Goal: Navigation & Orientation: Find specific page/section

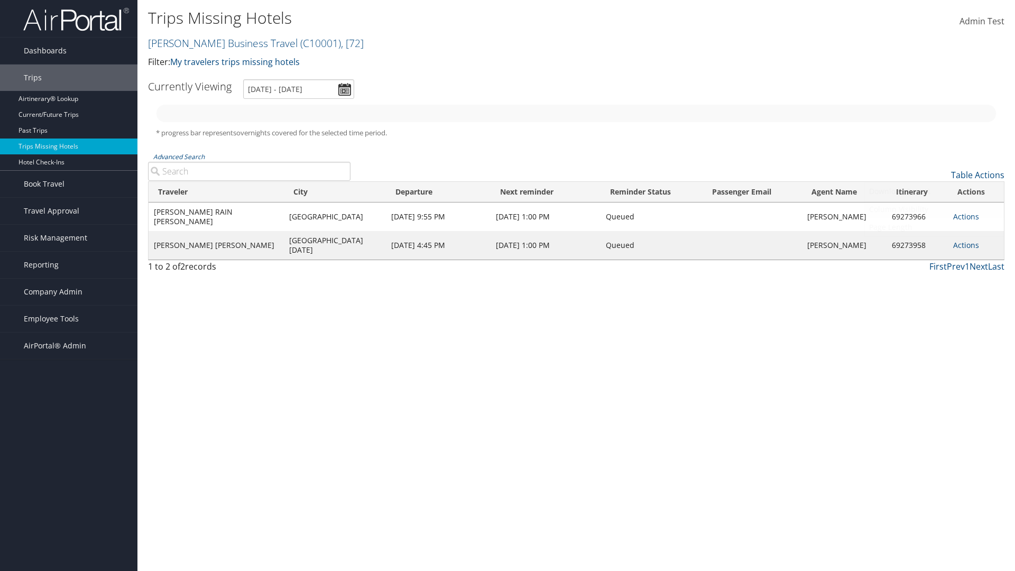
click at [934, 209] on link "Column Visibility" at bounding box center [934, 209] width 139 height 18
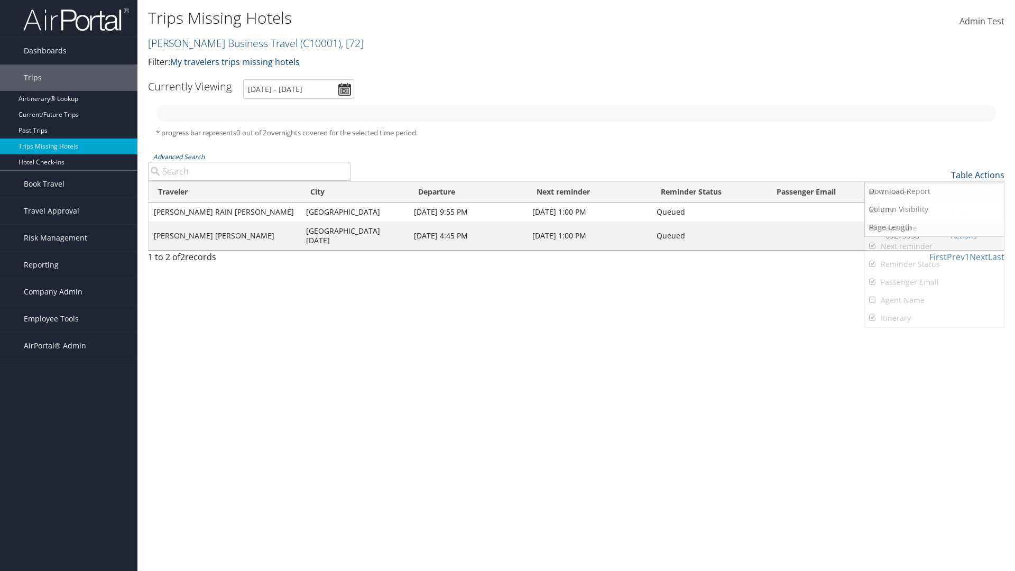
click at [934, 192] on link "Traveler" at bounding box center [934, 192] width 139 height 18
click at [934, 210] on link "City" at bounding box center [934, 210] width 139 height 18
click at [934, 228] on link "Departure" at bounding box center [934, 228] width 139 height 18
click at [934, 246] on link "Next reminder" at bounding box center [934, 246] width 139 height 18
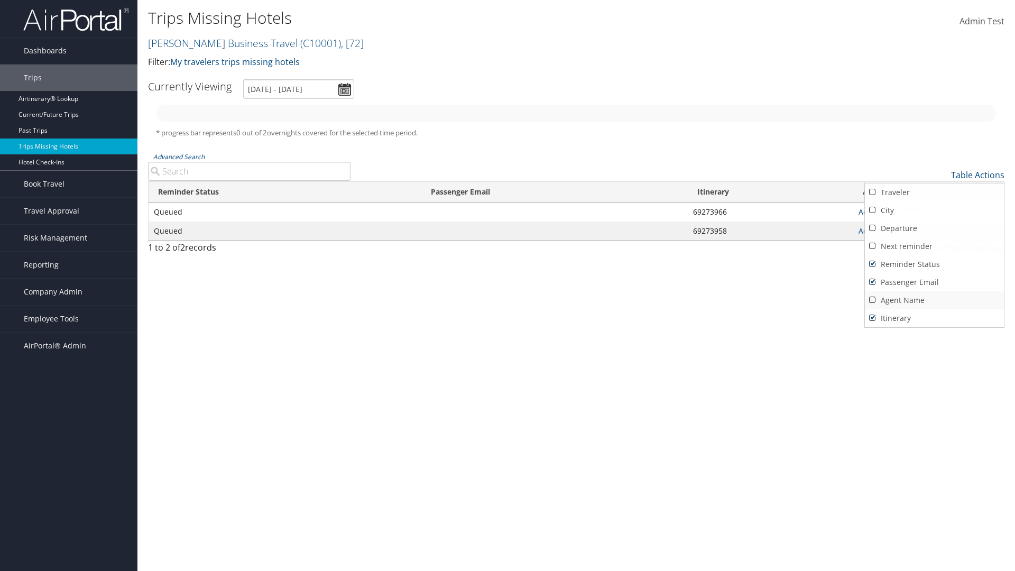
click at [934, 264] on link "Reminder Status" at bounding box center [934, 264] width 139 height 18
click at [934, 282] on link "Passenger Email" at bounding box center [934, 282] width 139 height 18
click at [934, 300] on link "Agent Name" at bounding box center [934, 300] width 139 height 18
click at [934, 282] on link "Passenger Email" at bounding box center [934, 282] width 139 height 18
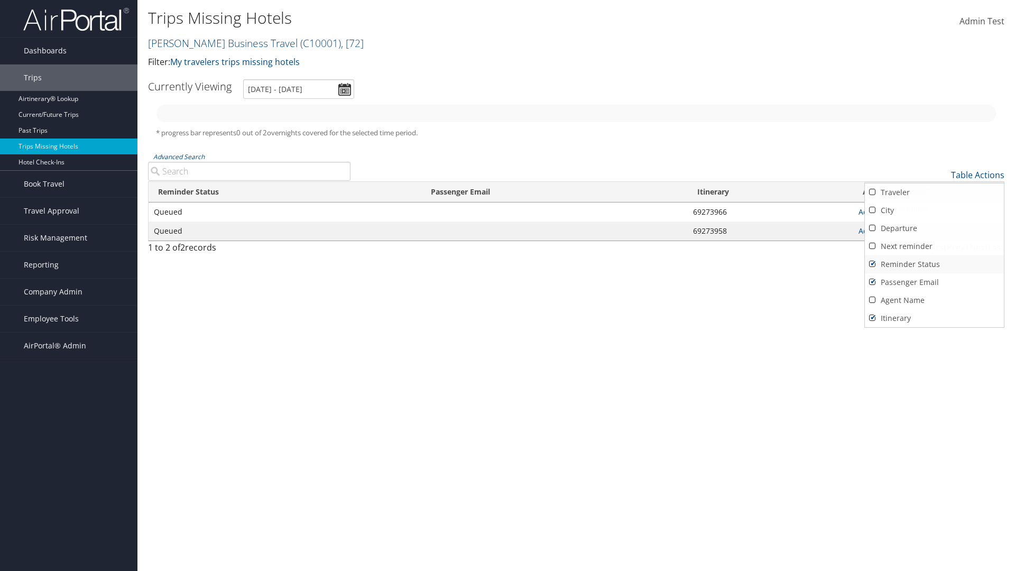
click at [934, 264] on link "Reminder Status" at bounding box center [934, 264] width 139 height 18
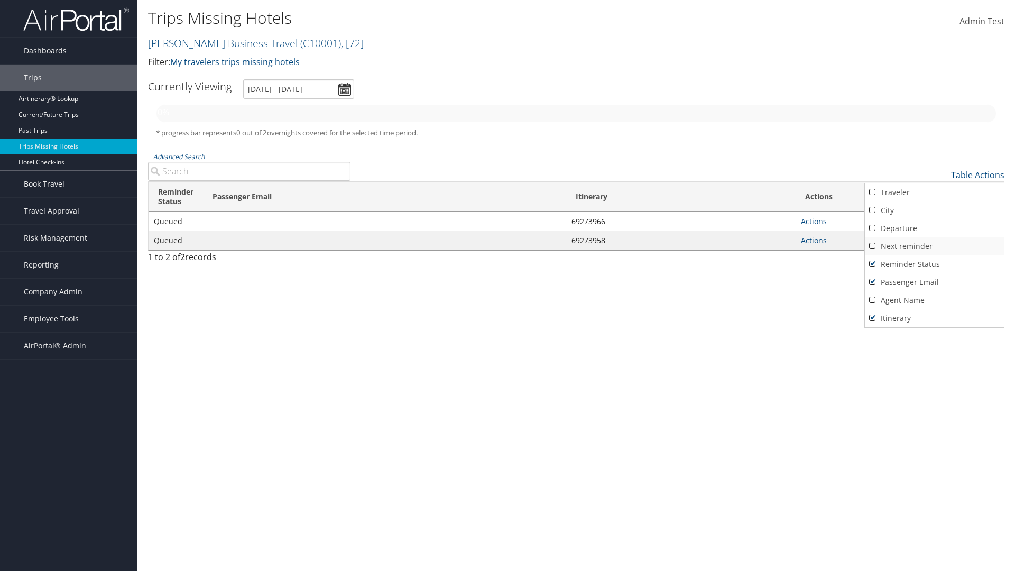
click at [934, 246] on link "Next reminder" at bounding box center [934, 246] width 139 height 18
click at [934, 228] on link "Departure" at bounding box center [934, 228] width 139 height 18
click at [934, 210] on link "City" at bounding box center [934, 210] width 139 height 18
click at [934, 192] on link "Traveler" at bounding box center [934, 192] width 139 height 18
click at [508, 285] on div at bounding box center [507, 285] width 1015 height 571
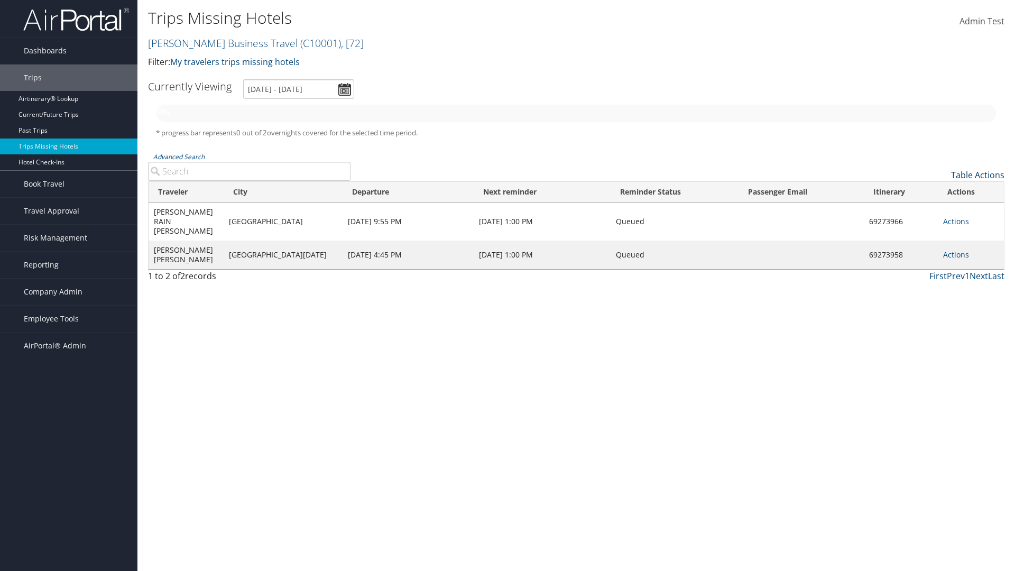
click at [978, 175] on link "Table Actions" at bounding box center [977, 175] width 53 height 12
click at [934, 210] on link "25" at bounding box center [934, 210] width 139 height 18
click at [978, 175] on link "Table Actions" at bounding box center [977, 175] width 53 height 12
click at [508, 285] on div at bounding box center [507, 285] width 1015 height 571
click at [934, 227] on link "Page Length" at bounding box center [934, 227] width 139 height 18
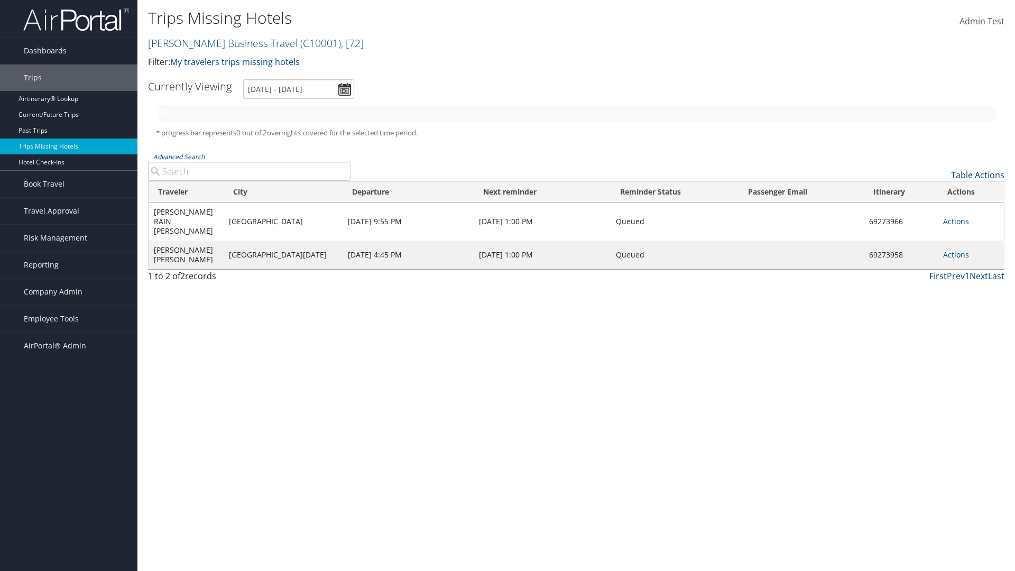
click at [978, 175] on link "Table Actions" at bounding box center [977, 175] width 53 height 12
click at [934, 227] on link "Page Length" at bounding box center [934, 227] width 139 height 18
